Goal: Communication & Community: Answer question/provide support

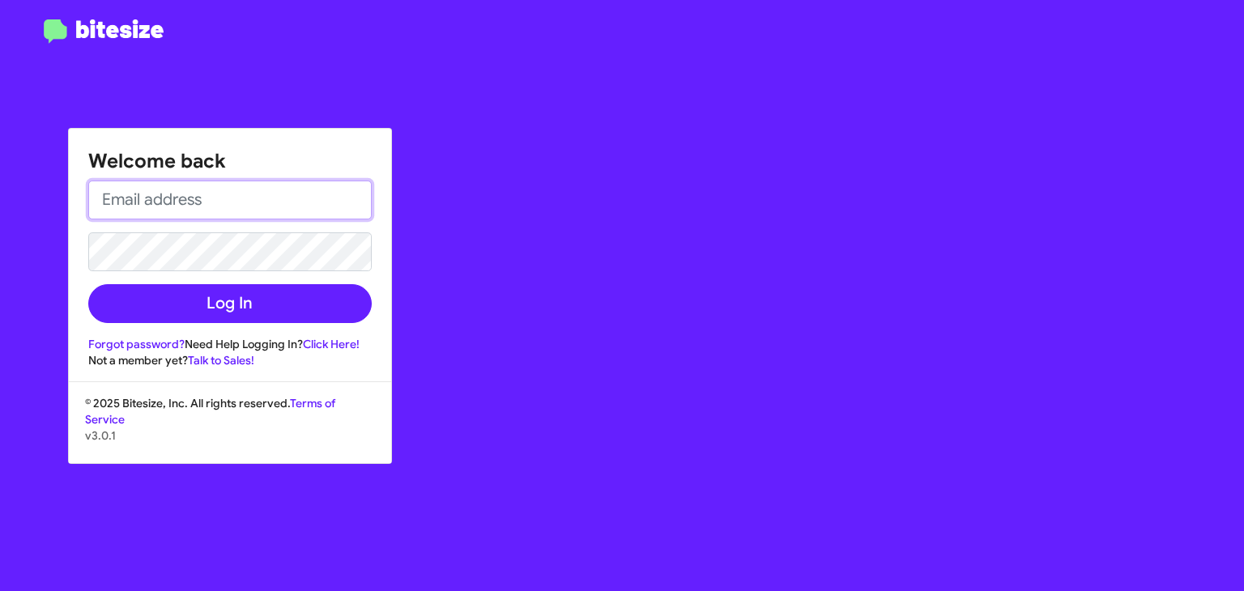
click at [168, 207] on input "email" at bounding box center [229, 200] width 283 height 39
type input "[EMAIL_ADDRESS][DOMAIN_NAME]"
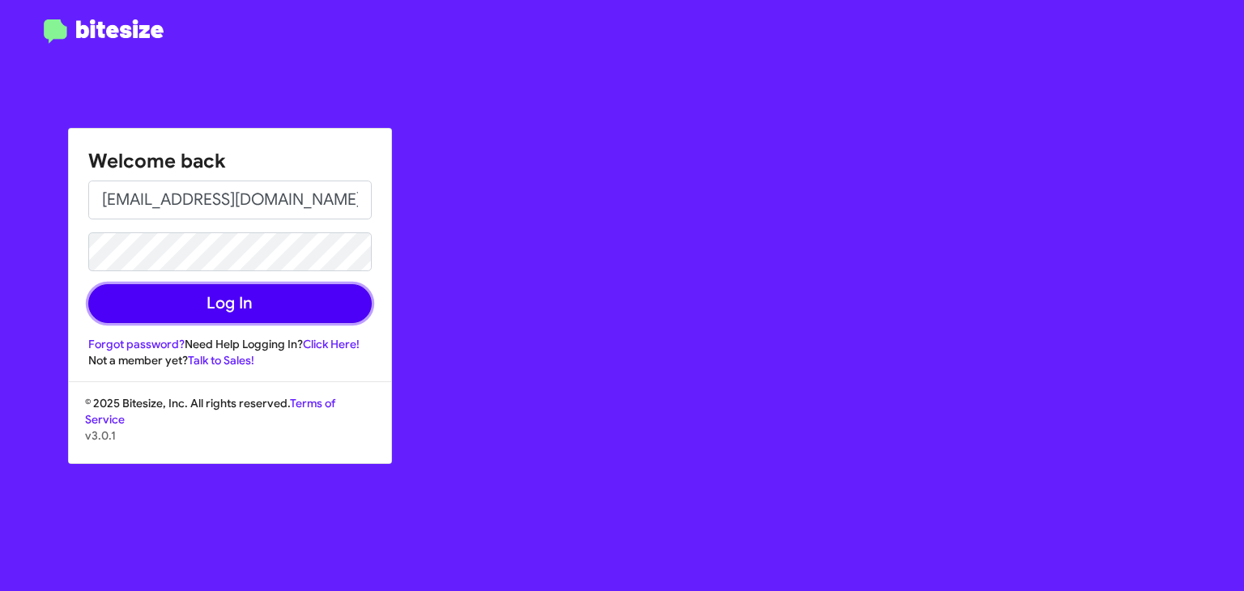
click at [231, 310] on button "Log In" at bounding box center [229, 303] width 283 height 39
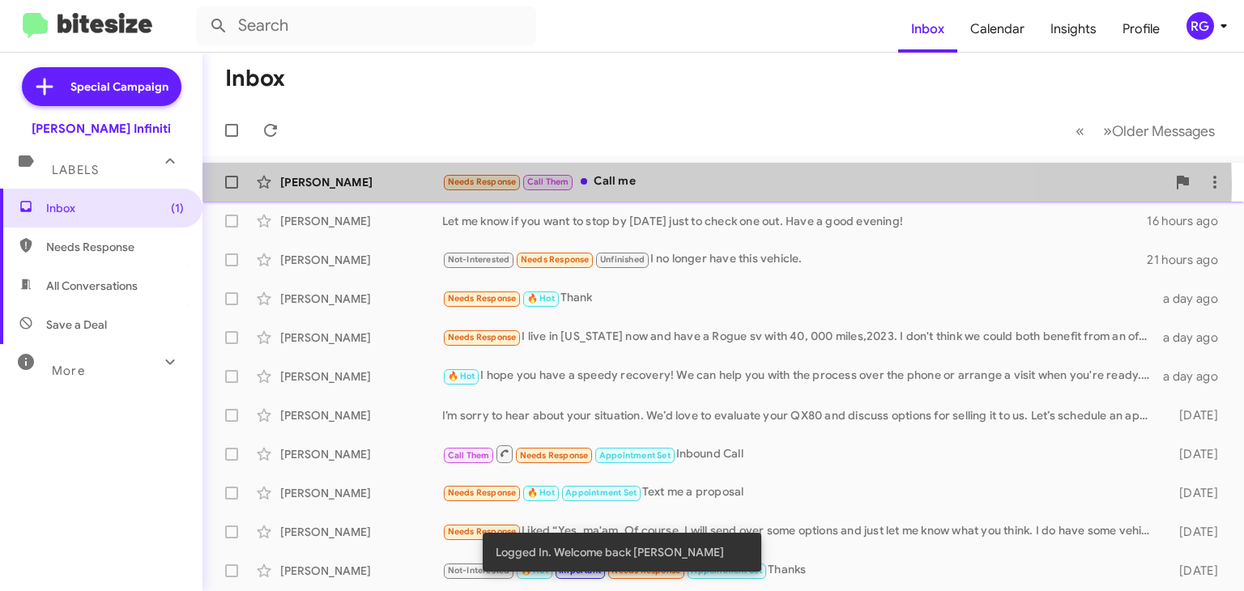
click at [619, 185] on div "Needs Response Call Them Call me" at bounding box center [804, 182] width 724 height 19
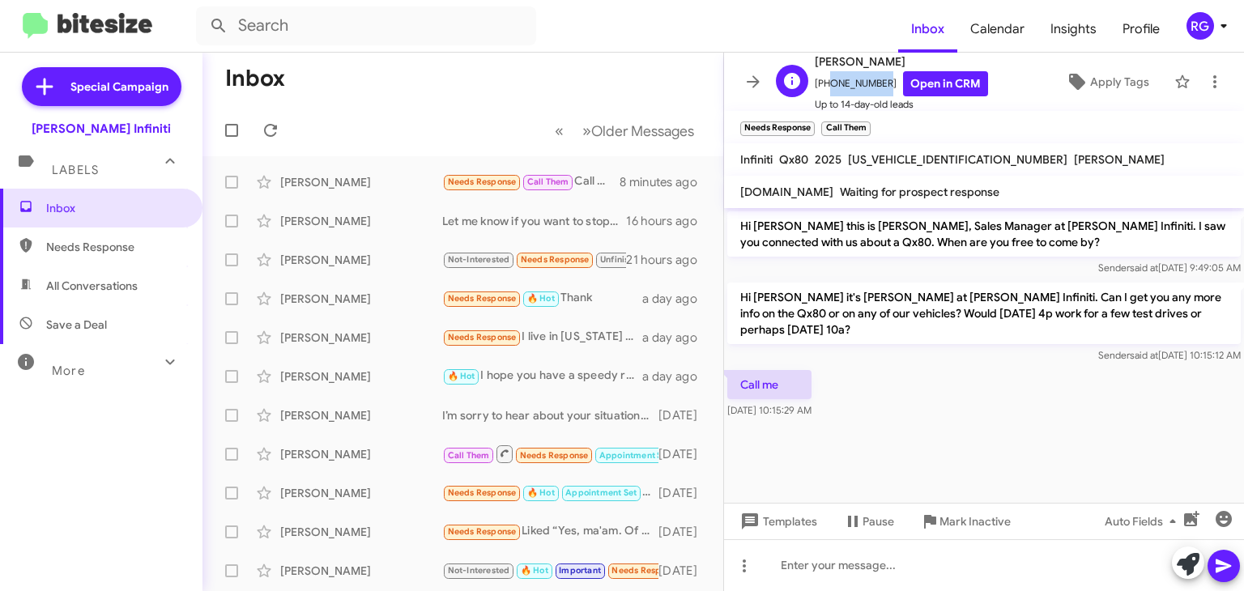
drag, startPoint x: 875, startPoint y: 85, endPoint x: 823, endPoint y: 87, distance: 51.9
click at [823, 87] on span "[PHONE_NUMBER] Open in CRM" at bounding box center [901, 83] width 173 height 25
copy span "8325125524"
